Goal: Task Accomplishment & Management: Use online tool/utility

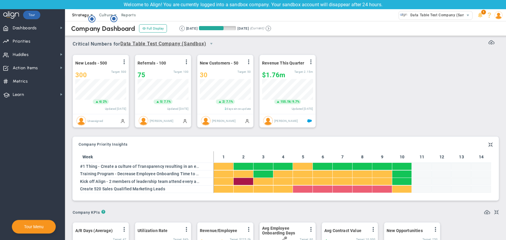
click at [83, 15] on span "Strategy" at bounding box center [80, 15] width 17 height 4
click at [81, 24] on span "One Page Strategic Plan" at bounding box center [95, 27] width 55 height 12
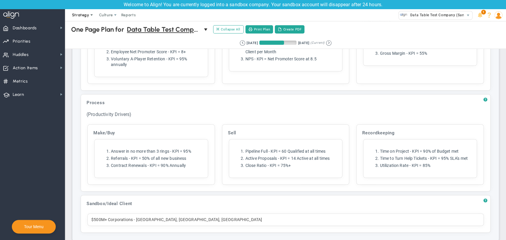
click at [83, 18] on span "Strategy" at bounding box center [81, 15] width 27 height 12
click at [85, 37] on span "Alignment Checklist" at bounding box center [95, 39] width 55 height 12
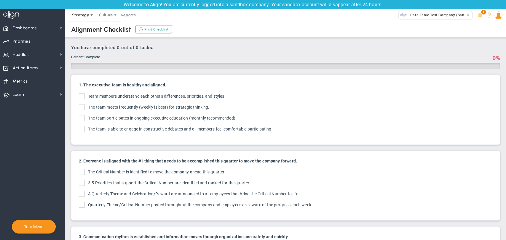
checkbox input "true"
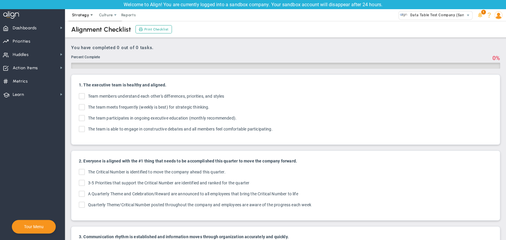
checkbox input "true"
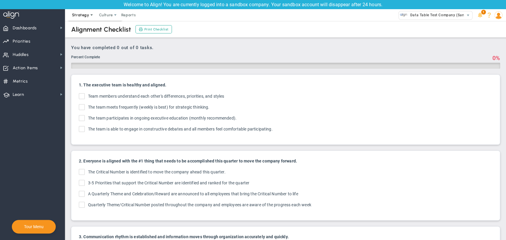
checkbox input "true"
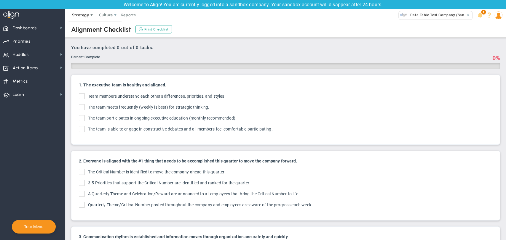
checkbox input "true"
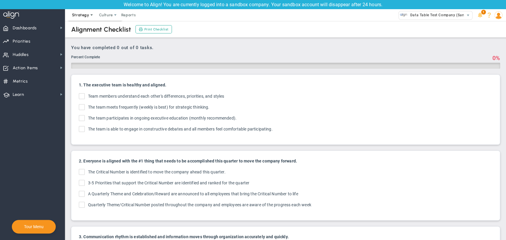
checkbox input "true"
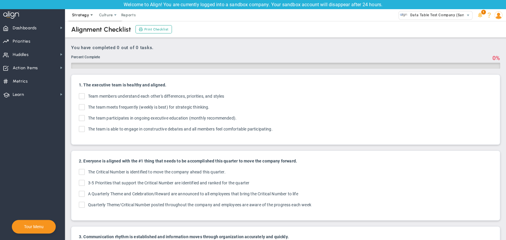
checkbox input "true"
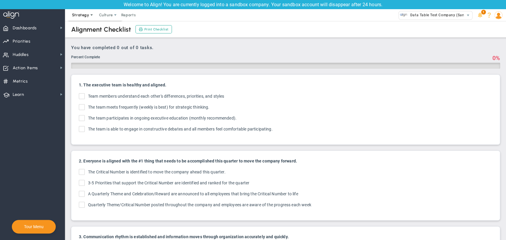
checkbox input "true"
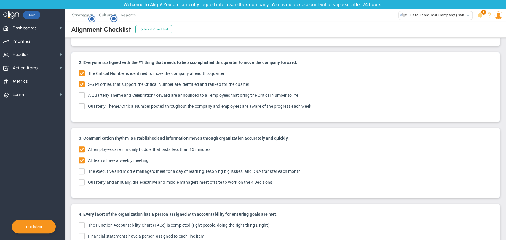
click at [81, 113] on div "2. Everyone is aligned with the #1 thing that needs to be accomplished this qua…" at bounding box center [285, 87] width 422 height 64
click at [81, 233] on span at bounding box center [82, 236] width 6 height 6
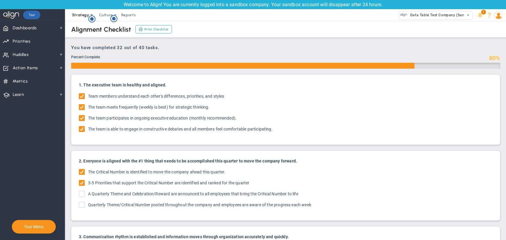
click at [78, 16] on span "Strategy" at bounding box center [80, 15] width 17 height 4
click at [79, 51] on span "4D Vision Summary" at bounding box center [95, 51] width 55 height 12
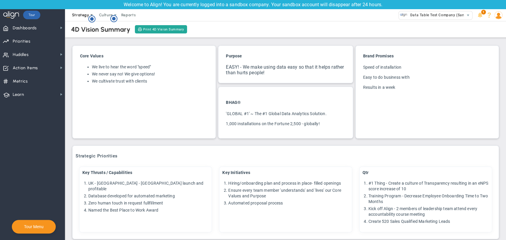
click at [84, 18] on span "Strategy" at bounding box center [81, 15] width 27 height 12
click at [76, 52] on span "4D Vision Summary" at bounding box center [95, 51] width 55 height 12
click at [135, 16] on span "Reports" at bounding box center [128, 15] width 21 height 12
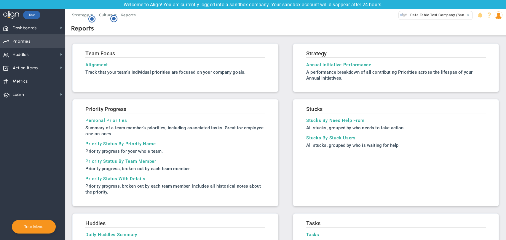
click at [32, 41] on span "Priorities Projects OKR Tree Priorities Projects OKRs" at bounding box center [32, 40] width 65 height 13
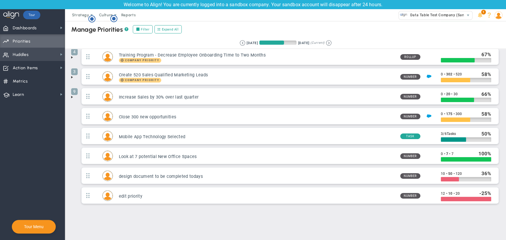
click at [34, 58] on span "Huddles Huddles" at bounding box center [32, 54] width 65 height 13
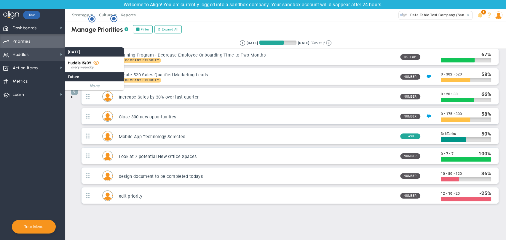
click at [89, 62] on span "Huddle 15/09" at bounding box center [79, 63] width 23 height 4
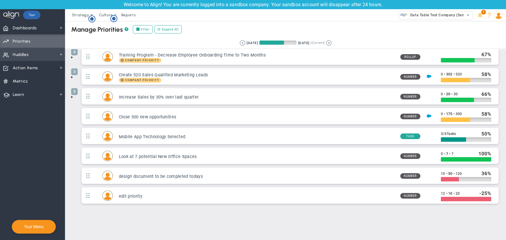
click at [89, 62] on div "Dashboards Dashboards My Dashboard Company Dashboard ?" at bounding box center [253, 130] width 506 height 219
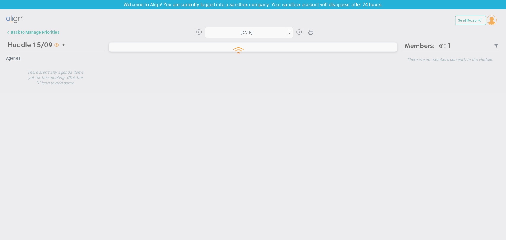
type input "[DATE]"
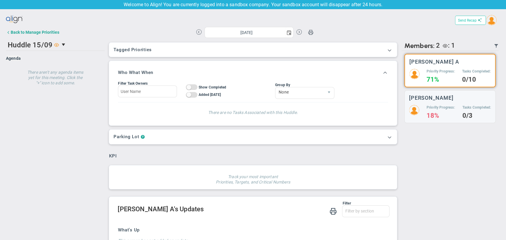
click at [468, 23] on button "Send Recap" at bounding box center [470, 20] width 31 height 9
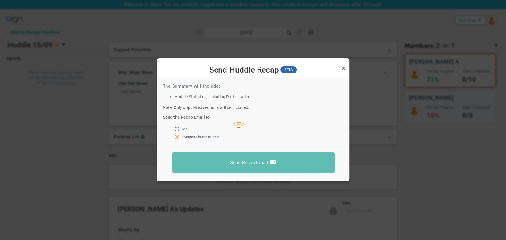
radio input "true"
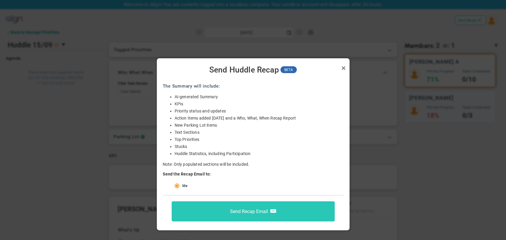
click at [261, 210] on span "Send Recap Email" at bounding box center [249, 212] width 38 height 6
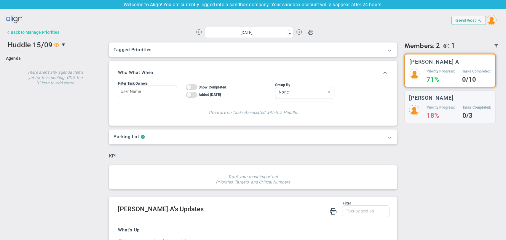
click at [50, 32] on div "Back to Manage Priorities" at bounding box center [35, 32] width 49 height 5
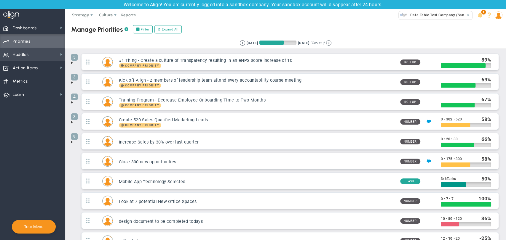
click at [46, 57] on span "Huddles Huddles" at bounding box center [32, 54] width 65 height 13
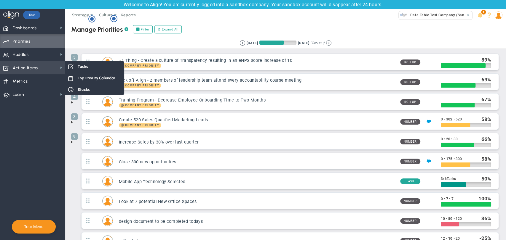
click at [43, 68] on span "Action Items Action Items" at bounding box center [32, 67] width 65 height 13
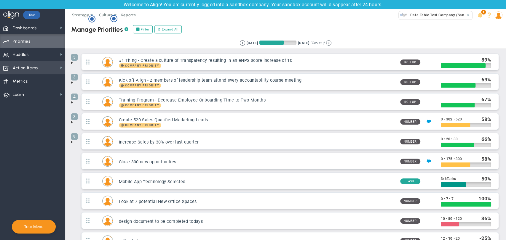
click at [53, 69] on span "Action Items Action Items" at bounding box center [32, 67] width 65 height 13
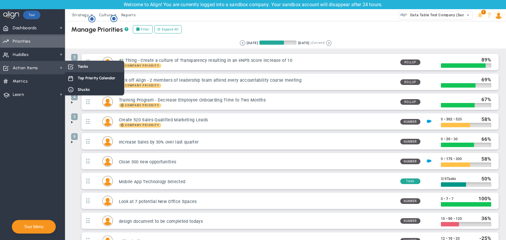
click at [82, 68] on span "Tasks" at bounding box center [83, 67] width 10 height 6
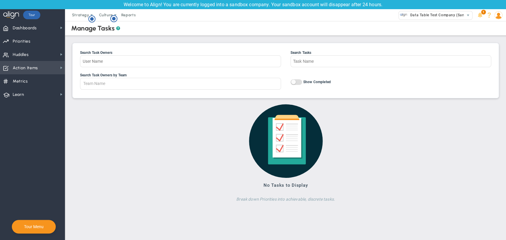
click at [20, 69] on span "Action Items" at bounding box center [25, 68] width 25 height 12
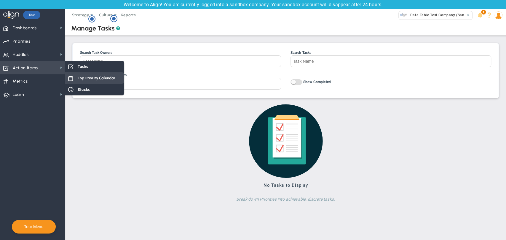
click at [101, 76] on span "Top Priority Calendar" at bounding box center [97, 78] width 38 height 6
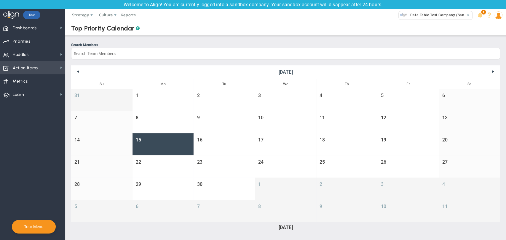
click at [37, 68] on span "Action Items" at bounding box center [25, 68] width 25 height 12
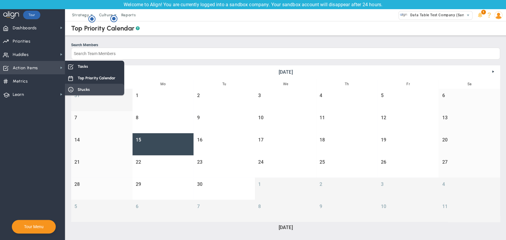
click at [90, 90] on div "Stucks" at bounding box center [94, 90] width 59 height 12
